Goal: Obtain resource: Obtain resource

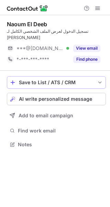
scroll to position [3, 3]
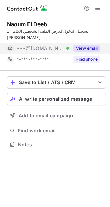
click at [87, 45] on button "View email" at bounding box center [86, 48] width 27 height 7
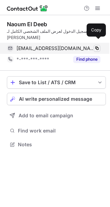
click at [99, 45] on span at bounding box center [97, 48] width 6 height 6
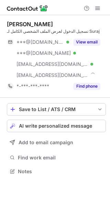
scroll to position [166, 110]
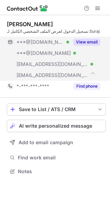
click at [83, 42] on button "View email" at bounding box center [86, 42] width 27 height 7
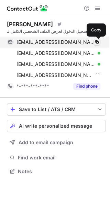
click at [96, 42] on span at bounding box center [97, 42] width 6 height 6
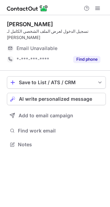
scroll to position [3, 3]
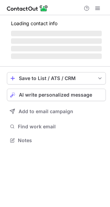
scroll to position [3, 3]
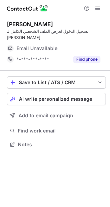
scroll to position [3, 3]
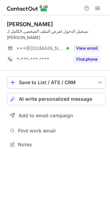
scroll to position [3, 3]
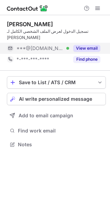
click at [86, 45] on button "View email" at bounding box center [86, 48] width 27 height 7
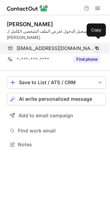
click at [98, 45] on span at bounding box center [97, 48] width 6 height 6
